Goal: Transaction & Acquisition: Purchase product/service

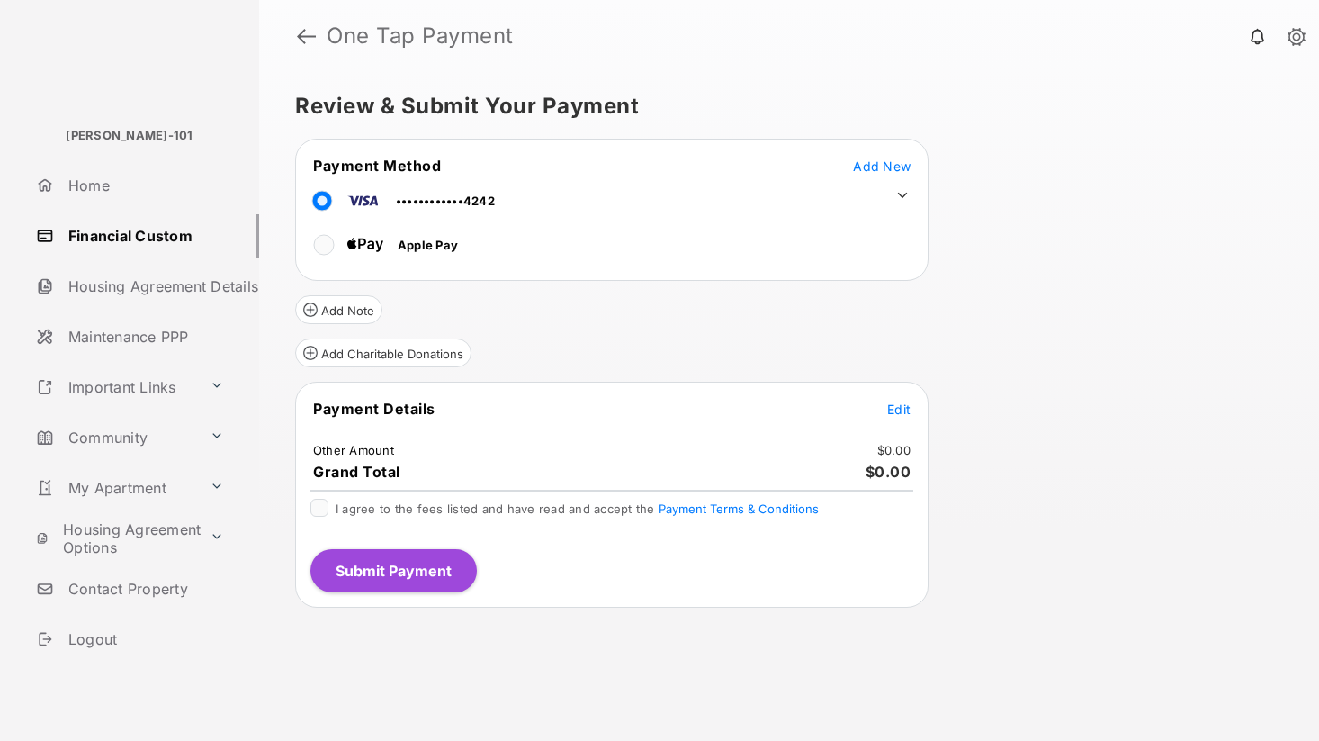
click at [899, 194] on icon at bounding box center [903, 195] width 10 height 5
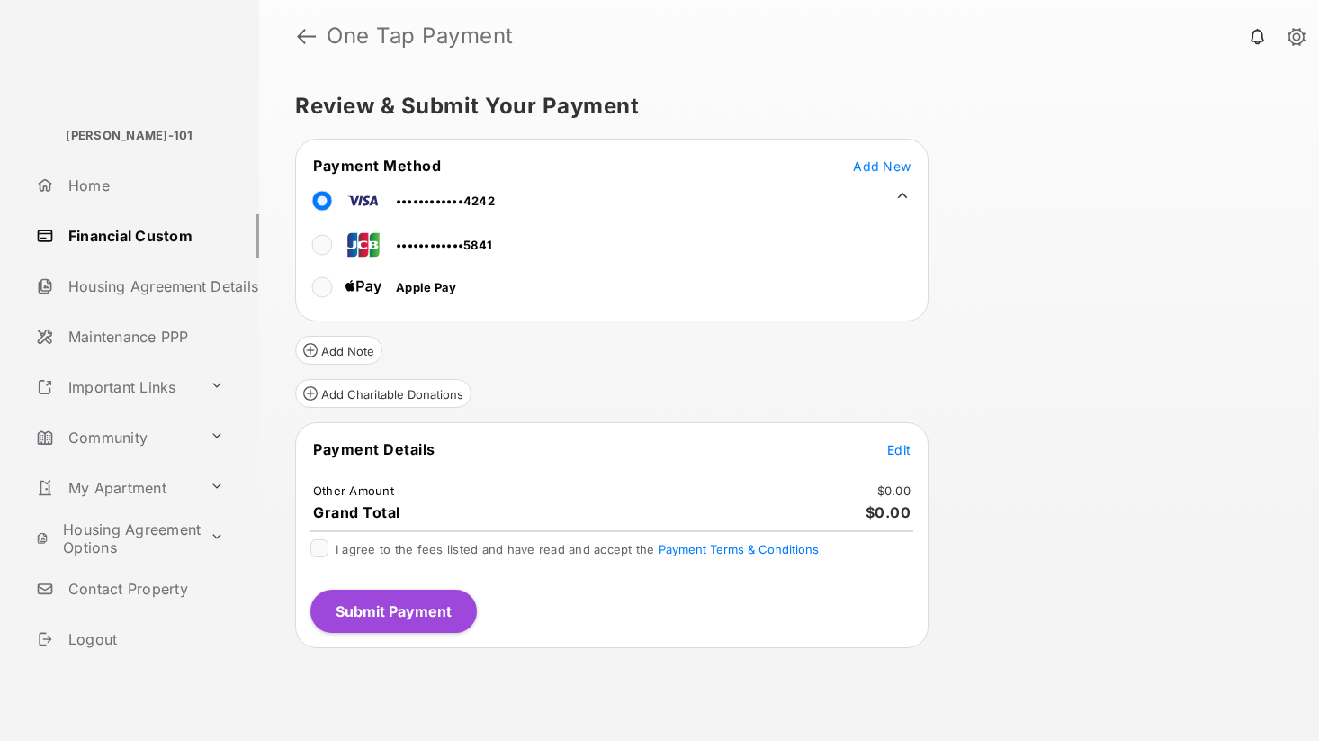
click at [899, 194] on icon at bounding box center [903, 195] width 16 height 16
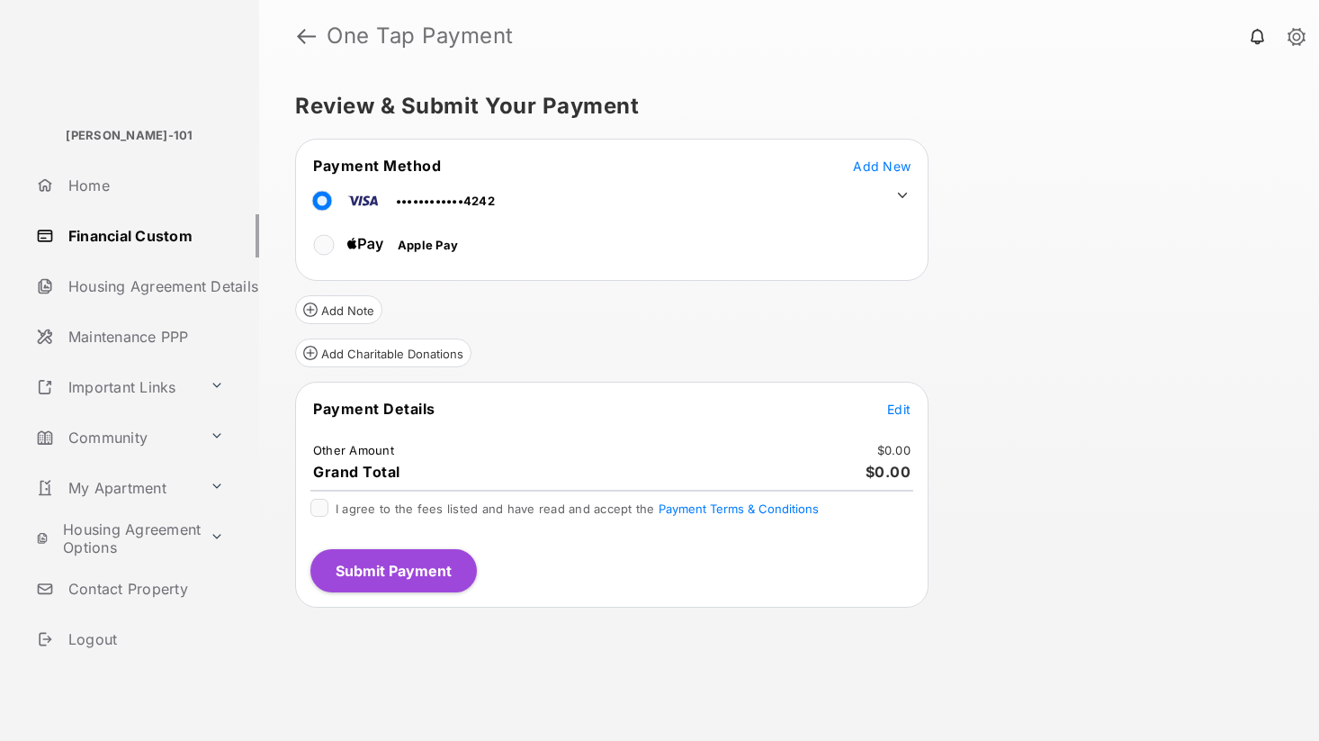
click at [905, 408] on span "Edit" at bounding box center [898, 408] width 23 height 15
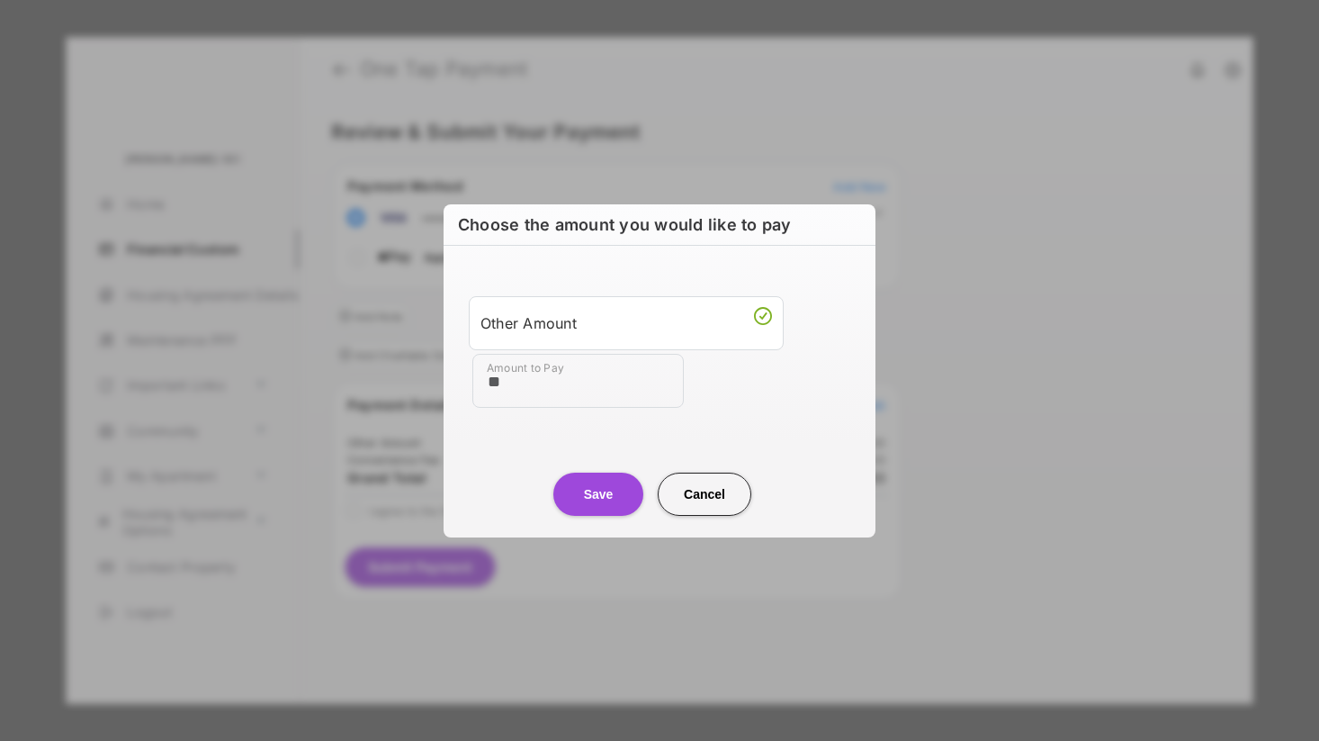
type input "**"
click at [492, 451] on div "Save Cancel" at bounding box center [660, 476] width 432 height 79
click at [596, 498] on button "Save" at bounding box center [599, 494] width 90 height 43
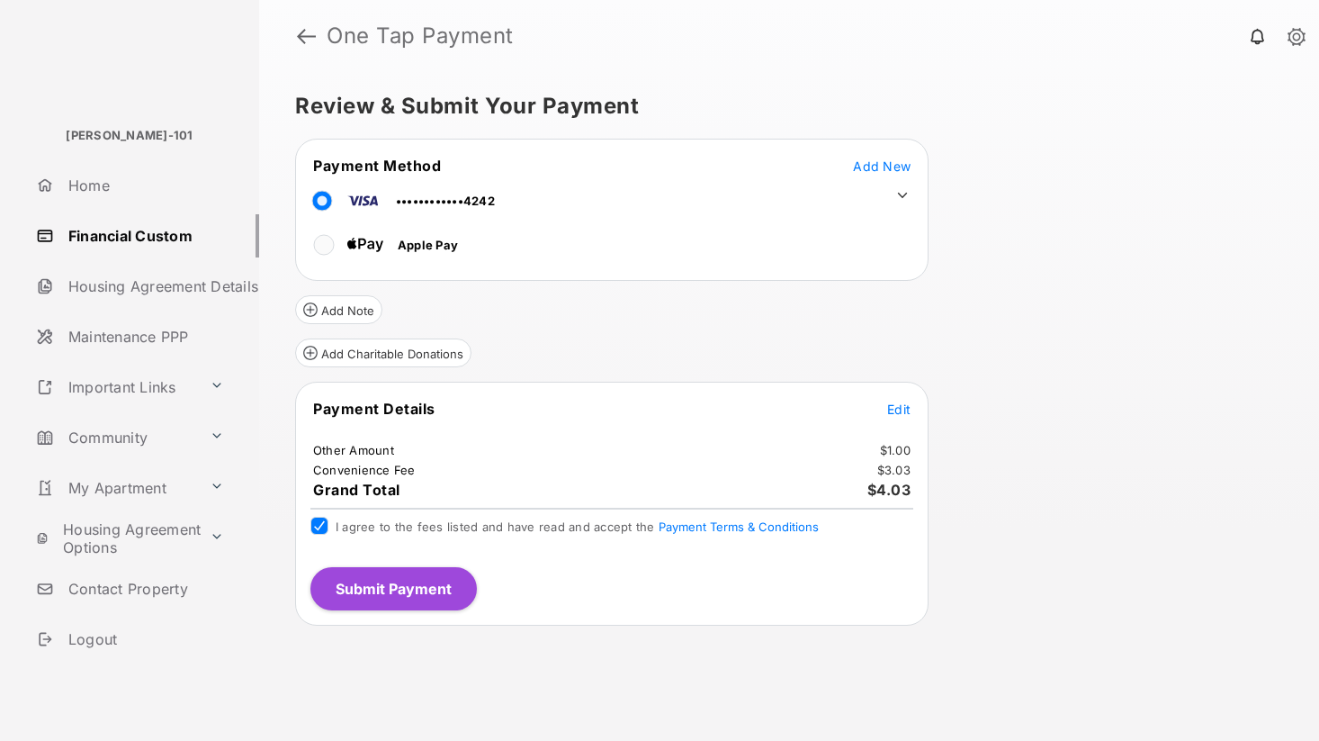
click at [409, 589] on button "Submit Payment" at bounding box center [394, 588] width 167 height 43
